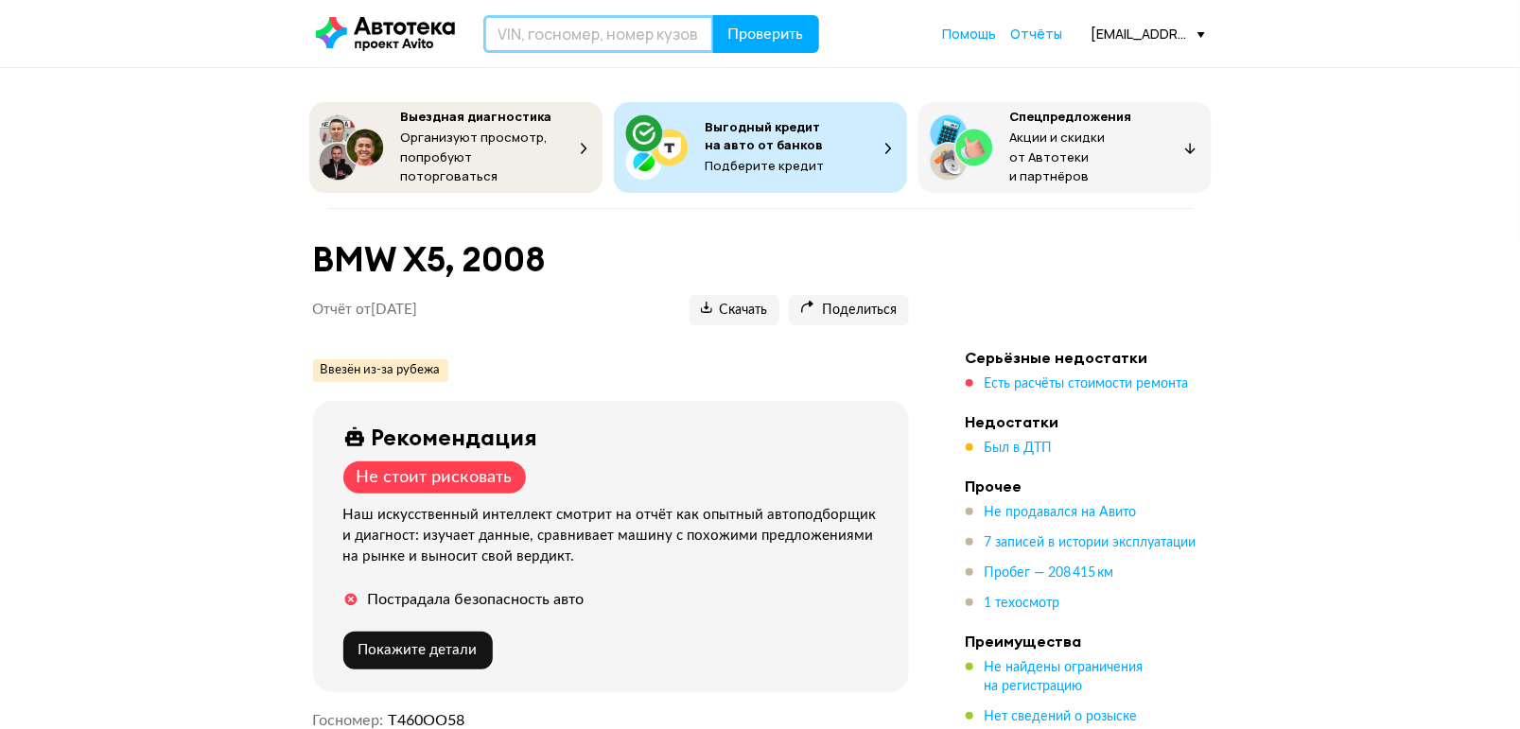
click at [516, 26] on input "text" at bounding box center [598, 34] width 231 height 38
paste input "[US_VEHICLE_IDENTIFICATION_NUMBER]"
type input "[US_VEHICLE_IDENTIFICATION_NUMBER]"
click at [785, 33] on span "Проверить" at bounding box center [766, 33] width 76 height 15
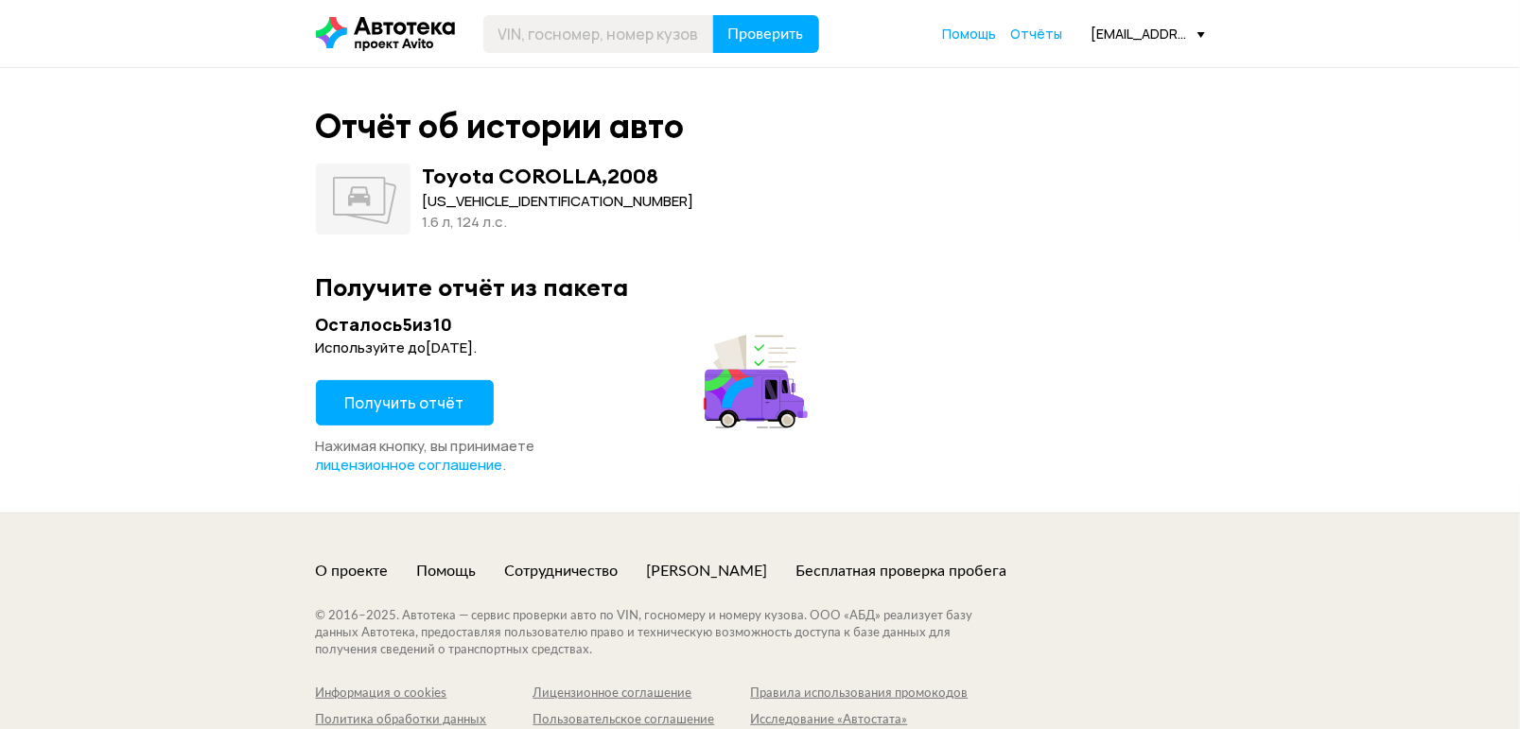
click at [398, 407] on span "Получить отчёт" at bounding box center [404, 402] width 119 height 21
